Goal: Task Accomplishment & Management: Complete application form

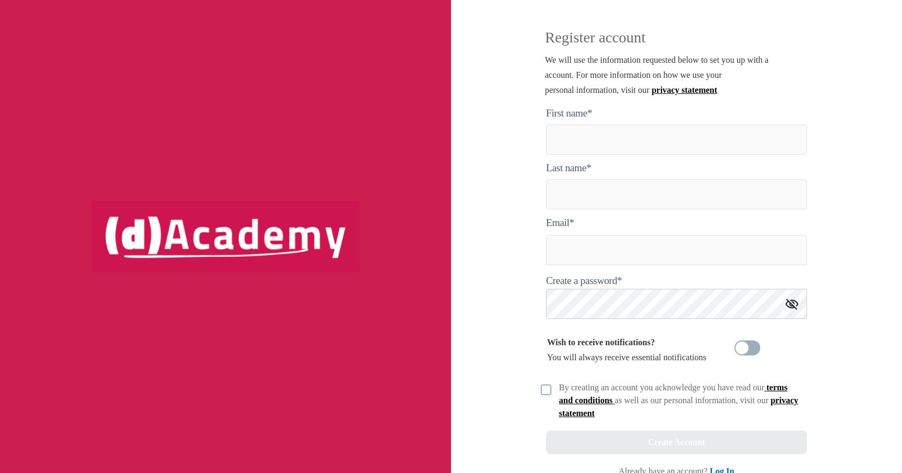
click at [211, 234] on img at bounding box center [225, 236] width 268 height 71
click at [588, 144] on here "text" at bounding box center [676, 140] width 261 height 30
type here "*******"
type input "*******"
type input "**********"
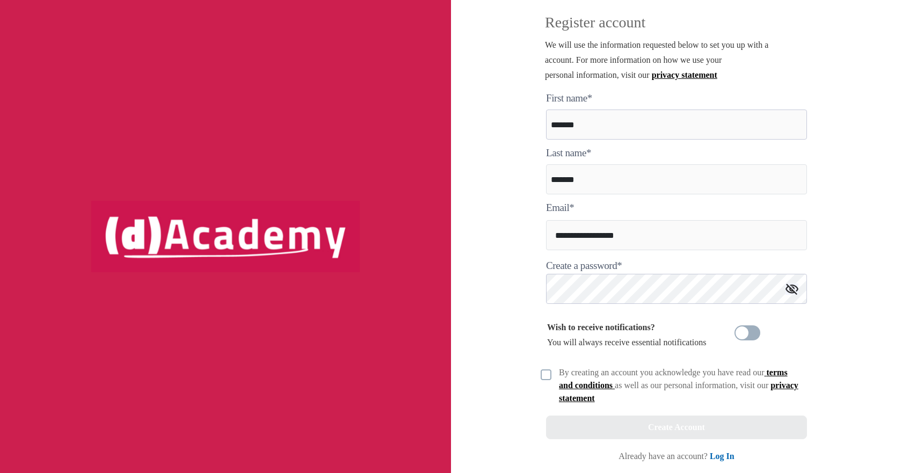
scroll to position [16, 0]
click at [546, 376] on img at bounding box center [545, 374] width 11 height 11
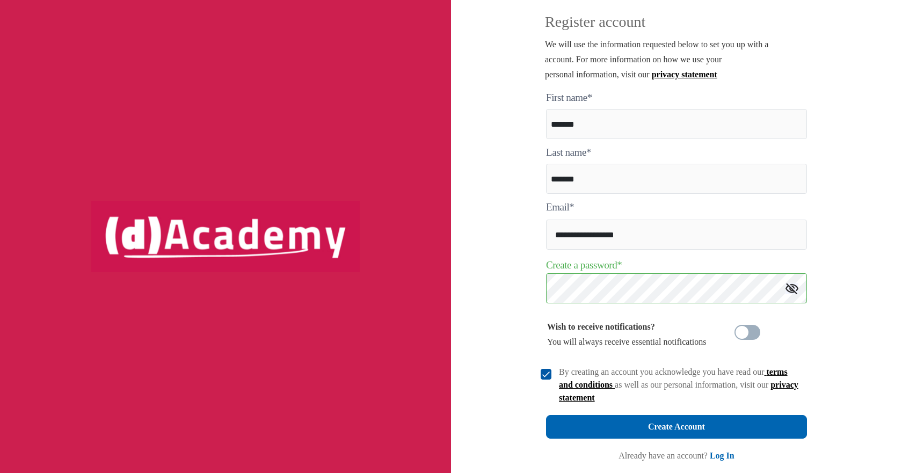
click at [791, 289] on img at bounding box center [791, 288] width 13 height 11
click at [544, 291] on div "**********" at bounding box center [676, 265] width 274 height 348
click at [520, 289] on div "**********" at bounding box center [676, 236] width 451 height 473
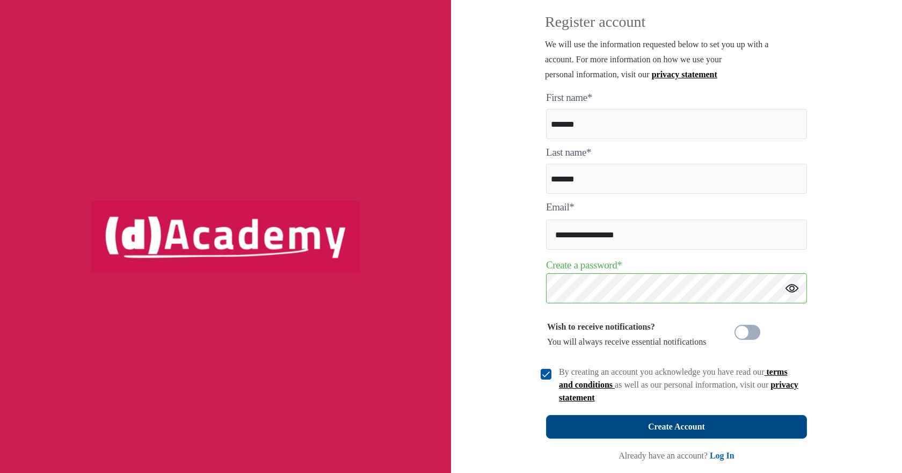
click at [702, 426] on div "Create Account" at bounding box center [676, 426] width 57 height 15
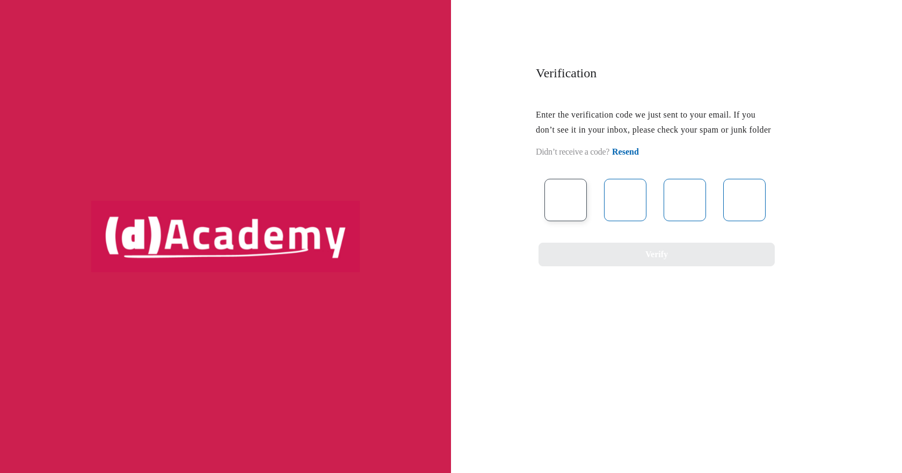
click at [570, 213] on input "text" at bounding box center [565, 200] width 42 height 42
paste input "*"
type input "*"
click at [631, 217] on input "text" at bounding box center [625, 200] width 42 height 42
type input "*"
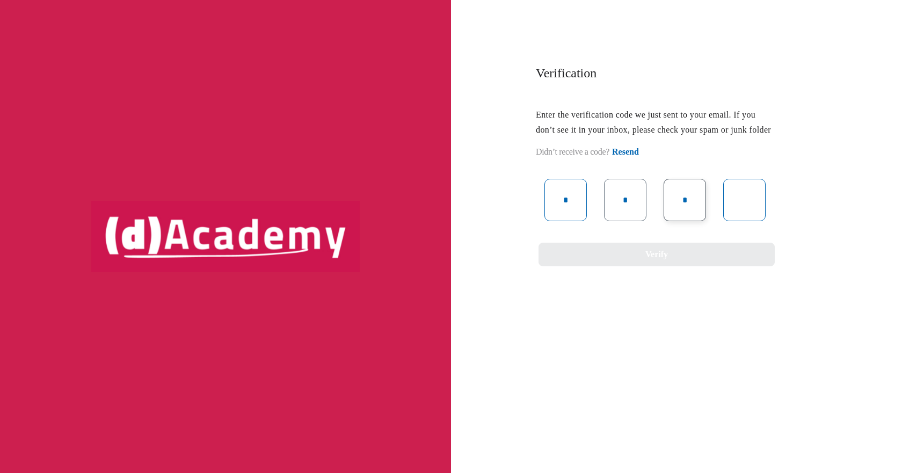
type input "*"
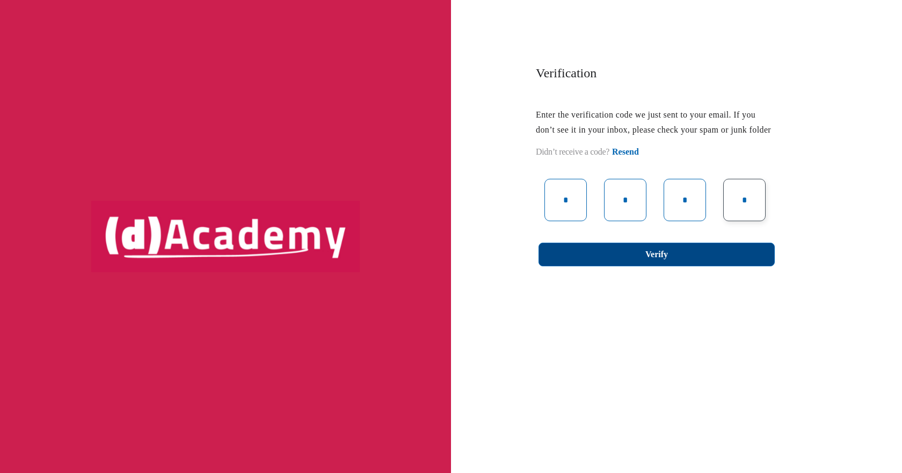
type input "*"
click at [644, 266] on button "Verify" at bounding box center [656, 255] width 236 height 24
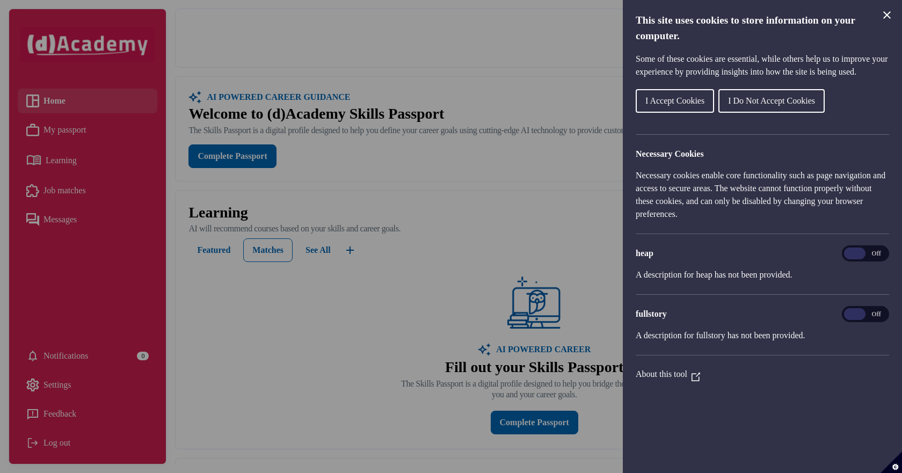
click at [879, 259] on span "Off" at bounding box center [875, 253] width 21 height 12
click at [865, 259] on span "On" at bounding box center [854, 253] width 21 height 12
click at [690, 105] on span "I Accept Cookies" at bounding box center [674, 100] width 59 height 9
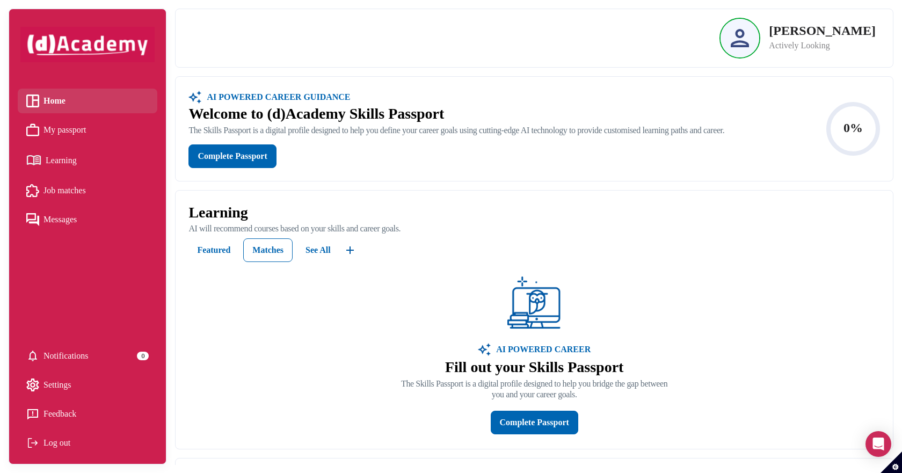
click at [75, 128] on span "My passport" at bounding box center [64, 130] width 43 height 16
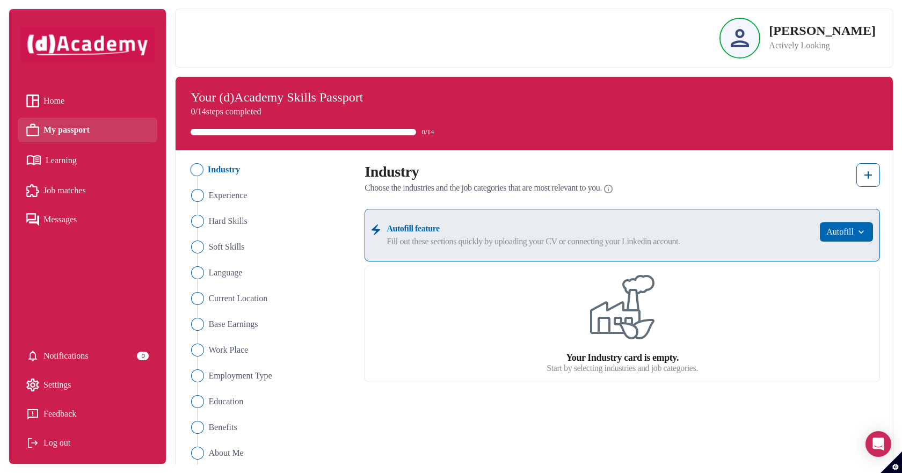
click at [47, 162] on span "Learning" at bounding box center [61, 160] width 31 height 16
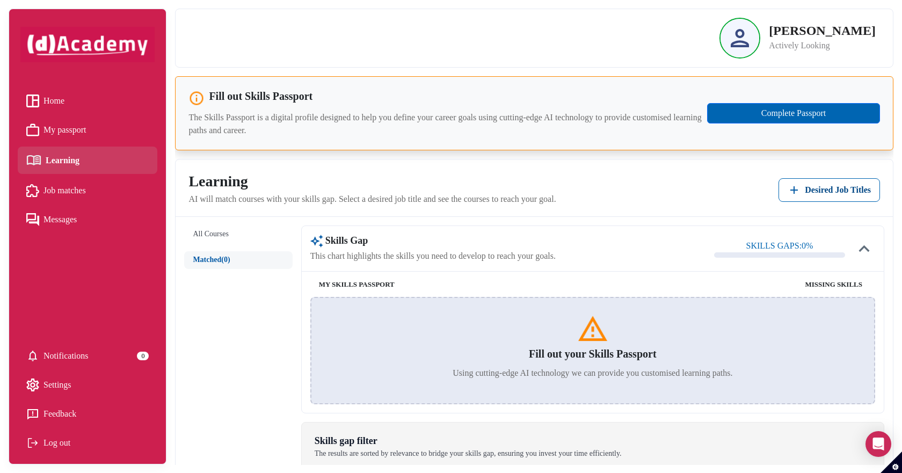
click at [70, 188] on span "Job matches" at bounding box center [64, 190] width 42 height 16
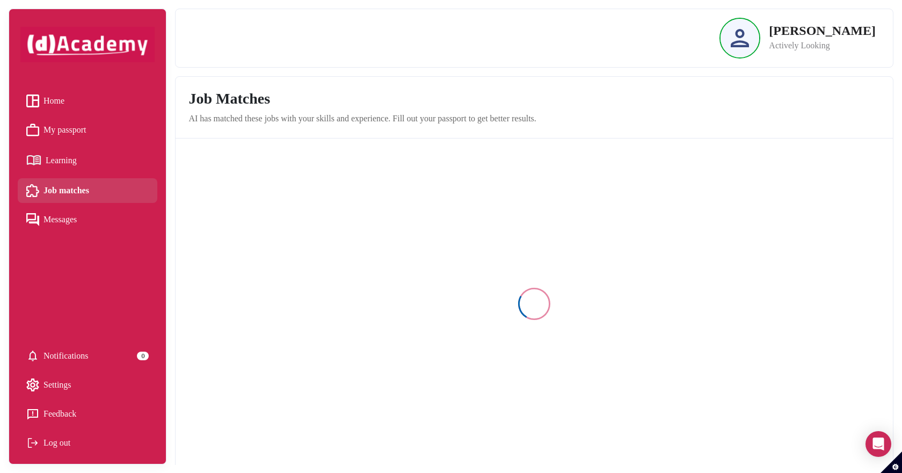
click at [58, 226] on span "Messages" at bounding box center [59, 219] width 33 height 16
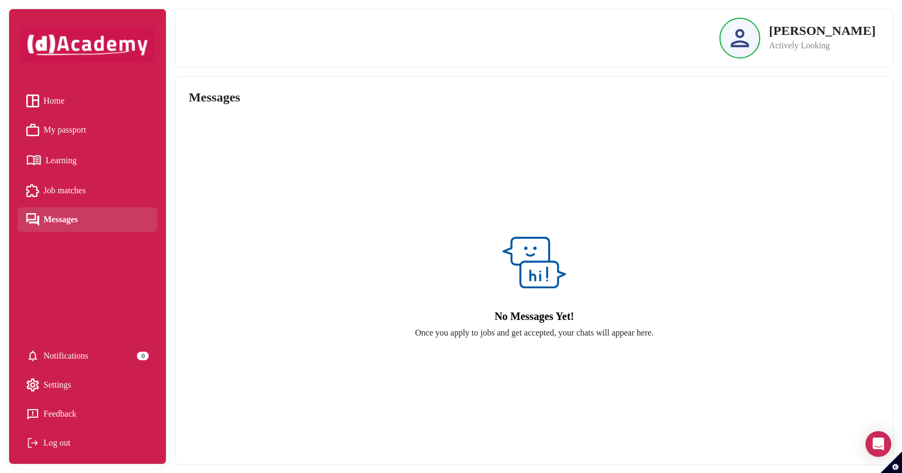
click at [45, 109] on span "Home" at bounding box center [53, 101] width 21 height 16
click at [46, 105] on span "Home" at bounding box center [53, 101] width 21 height 16
